Goal: Task Accomplishment & Management: Manage account settings

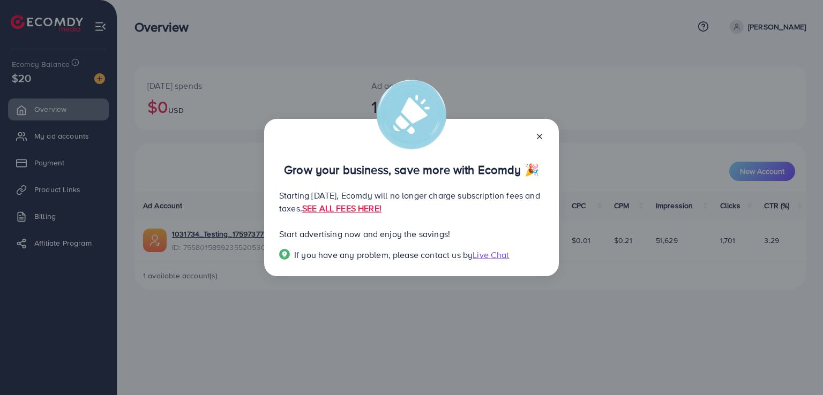
click at [530, 305] on div "Grow your business, save more with Ecomdy 🎉 Starting [DATE], Ecomdy will no lon…" at bounding box center [411, 197] width 823 height 395
click at [526, 307] on div "Grow your business, save more with Ecomdy 🎉 Starting [DATE], Ecomdy will no lon…" at bounding box center [411, 197] width 823 height 395
click at [540, 133] on icon at bounding box center [539, 136] width 9 height 9
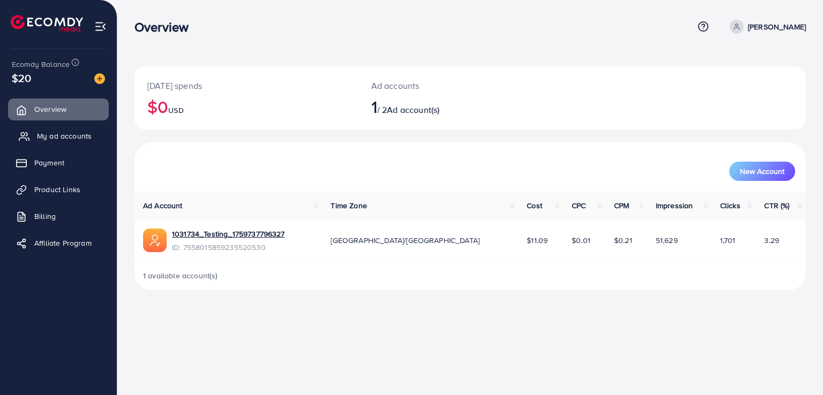
click at [61, 134] on span "My ad accounts" at bounding box center [64, 136] width 55 height 11
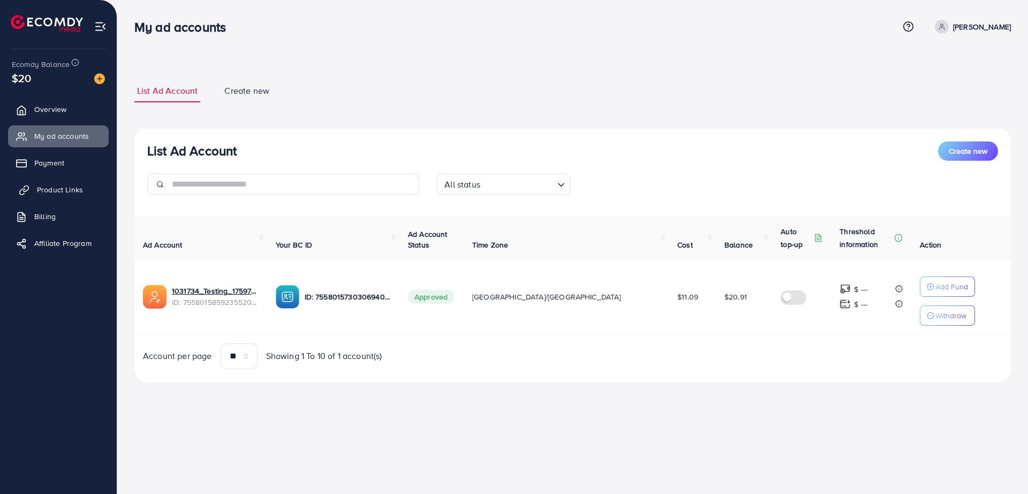
drag, startPoint x: 803, startPoint y: 0, endPoint x: 49, endPoint y: 191, distance: 777.9
click at [49, 191] on span "Product Links" at bounding box center [60, 189] width 46 height 11
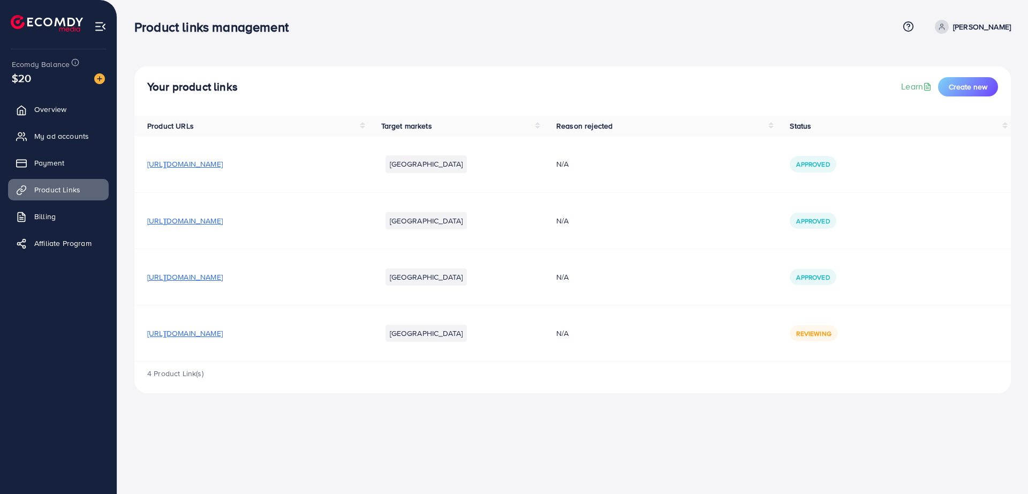
click at [822, 330] on span "Reviewing" at bounding box center [813, 333] width 35 height 9
click at [808, 395] on div "Your product links Learn Create new Product URLs Target markets Reason rejected…" at bounding box center [572, 205] width 911 height 410
click at [613, 395] on div "Product links management Help Center Contact Support Term and policy About Us […" at bounding box center [514, 247] width 1028 height 494
